Goal: Information Seeking & Learning: Learn about a topic

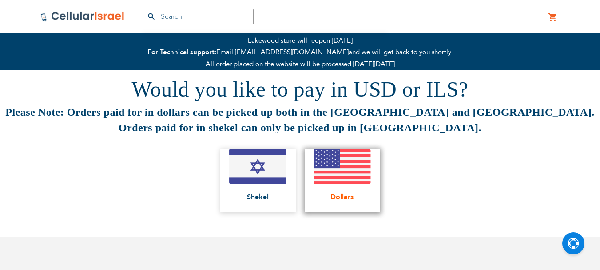
scroll to position [6, 0]
click at [350, 171] on img at bounding box center [343, 167] width 58 height 36
